Goal: Information Seeking & Learning: Learn about a topic

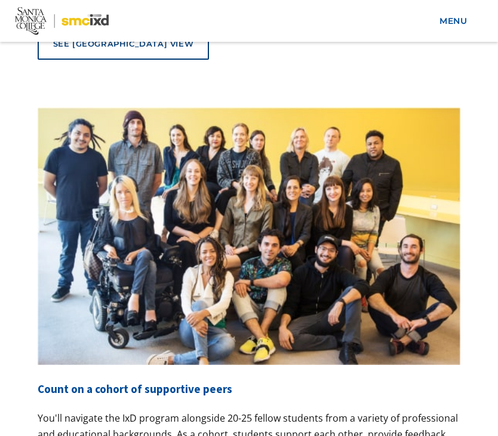
scroll to position [6838, 0]
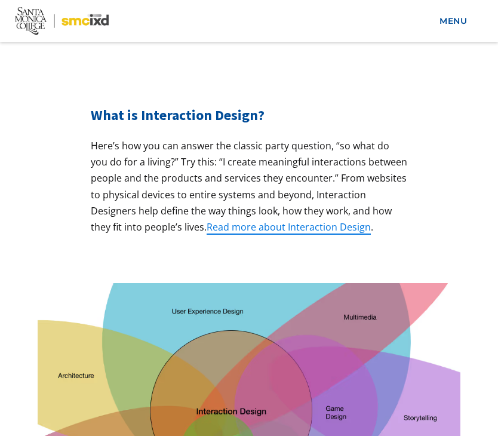
scroll to position [706, 0]
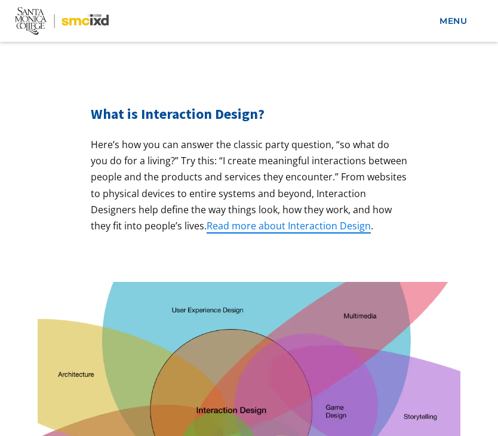
click at [175, 170] on p "Here’s how you can answer the classic party question, “so what do you do for a …" at bounding box center [249, 185] width 317 height 97
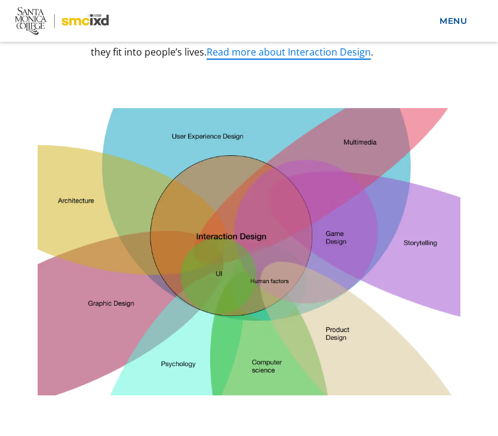
scroll to position [878, 0]
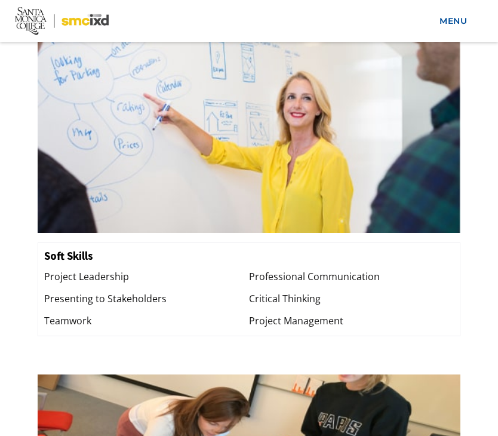
scroll to position [2276, 0]
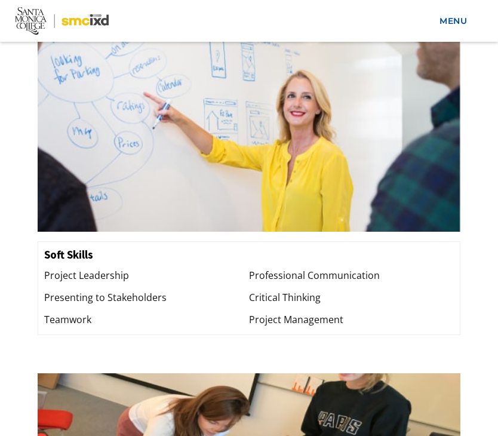
click at [213, 268] on div "Project Leadership" at bounding box center [146, 276] width 205 height 16
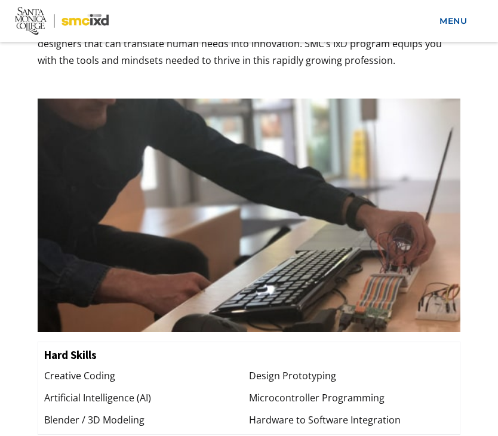
scroll to position [1804, 0]
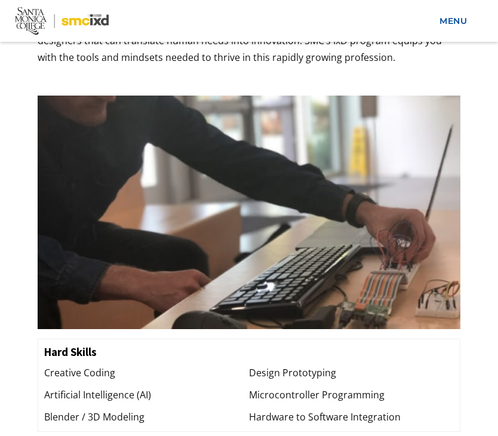
click at [179, 365] on div "Creative Coding Artificial Intelligence (AI) Blender / 3D Modeling" at bounding box center [146, 395] width 205 height 61
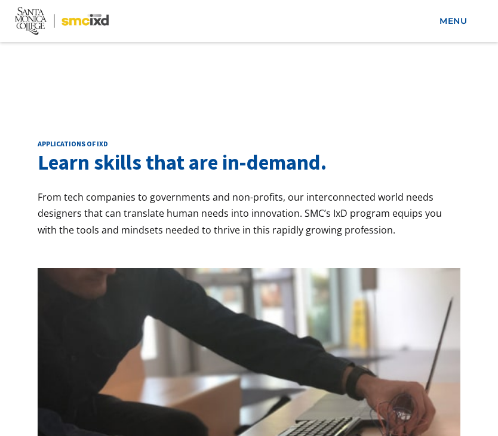
scroll to position [1613, 0]
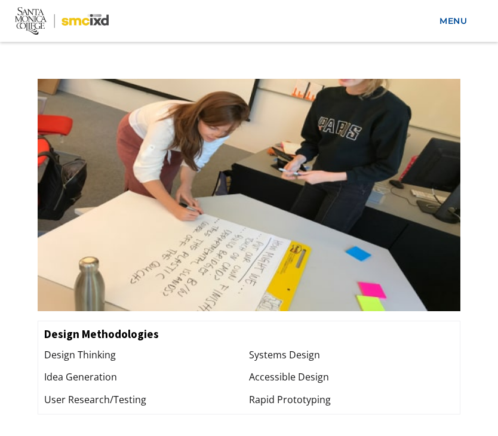
scroll to position [2597, 0]
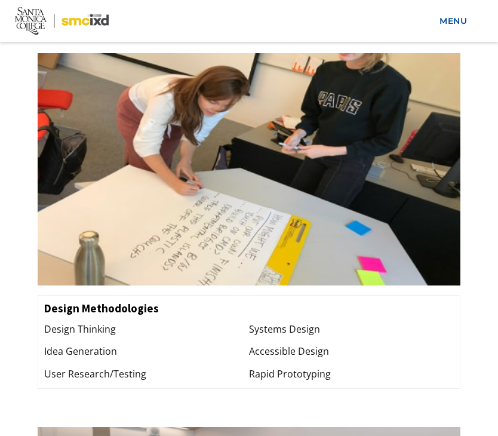
click at [188, 366] on div "User Research/Testing" at bounding box center [146, 374] width 205 height 16
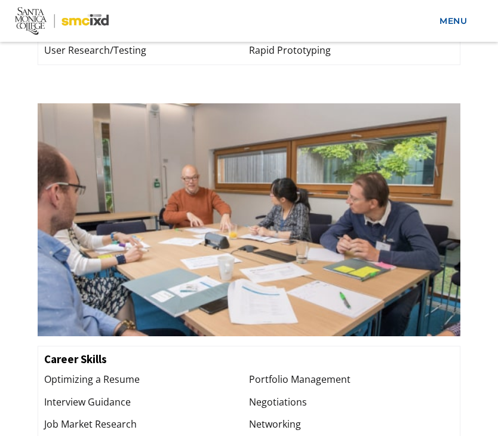
scroll to position [2923, 0]
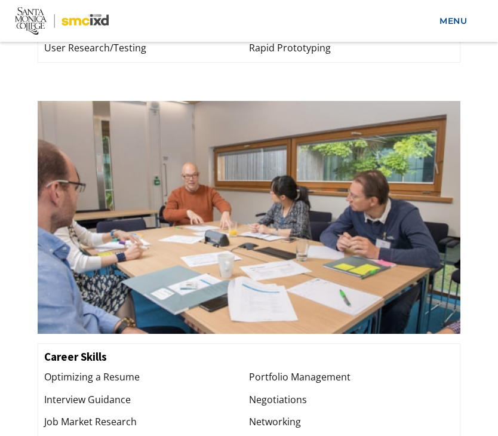
click at [176, 369] on div "Optimizing a Resume Interview Guidance Job Market Research" at bounding box center [146, 399] width 205 height 61
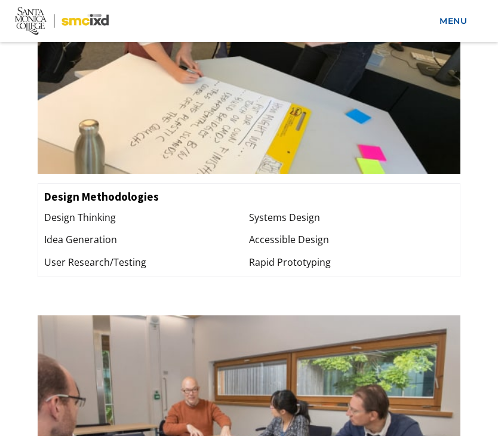
scroll to position [2711, 0]
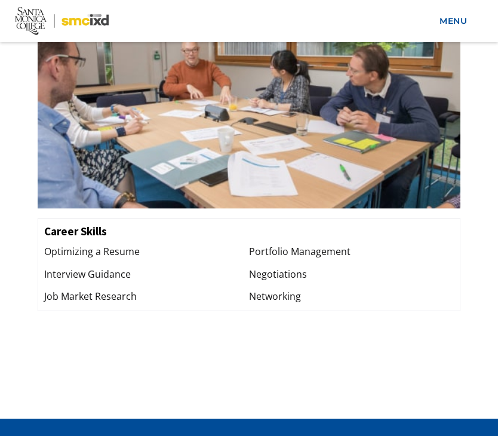
scroll to position [3135, 0]
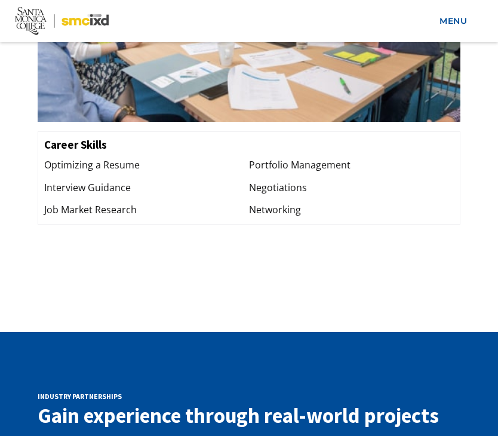
click at [173, 180] on div "Interview Guidance" at bounding box center [146, 188] width 205 height 16
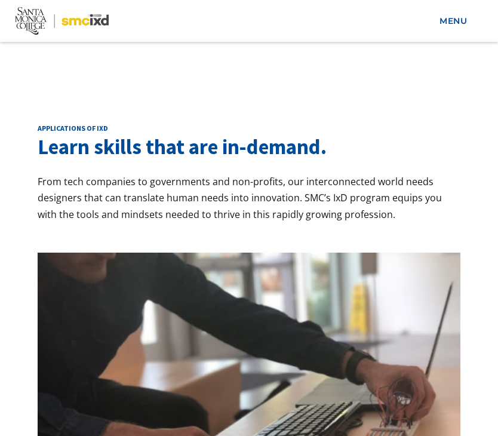
scroll to position [1646, 0]
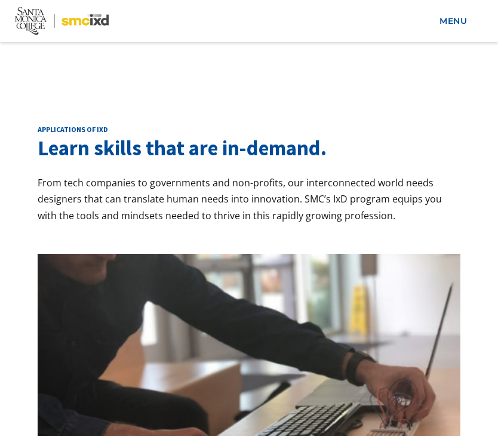
click at [181, 175] on p "From tech companies to governments and non-profits, our interconnected world ne…" at bounding box center [250, 199] width 424 height 49
